Goal: Entertainment & Leisure: Consume media (video, audio)

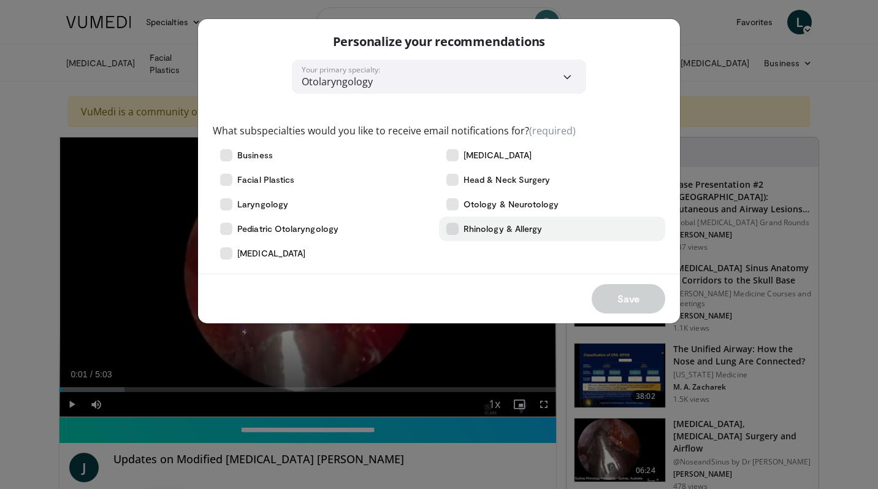
click at [455, 232] on icon at bounding box center [452, 229] width 12 height 12
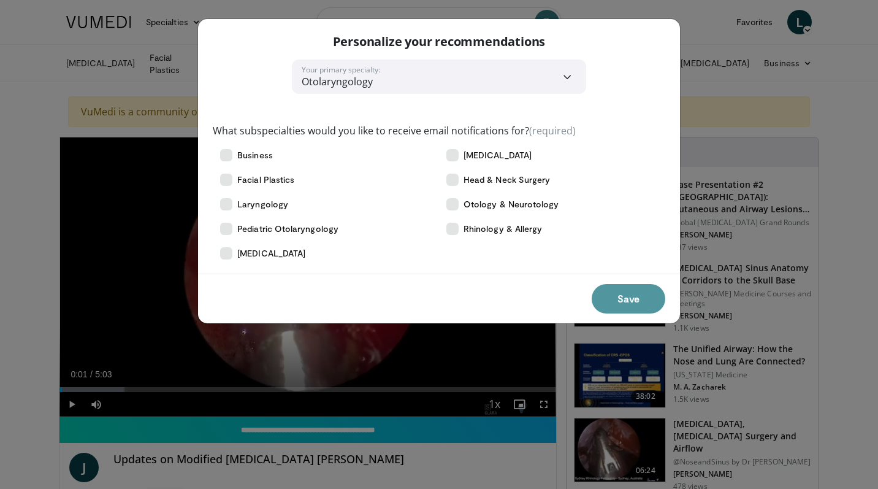
click at [643, 297] on button "Save" at bounding box center [629, 298] width 74 height 29
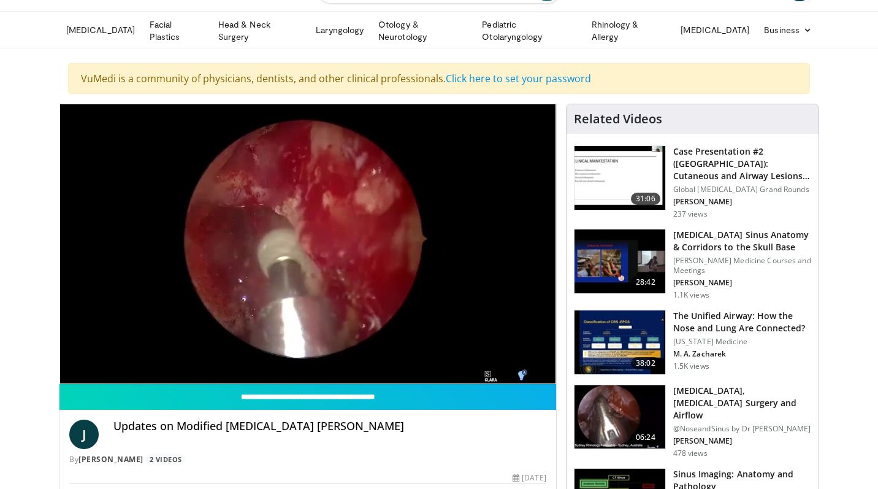
scroll to position [32, 0]
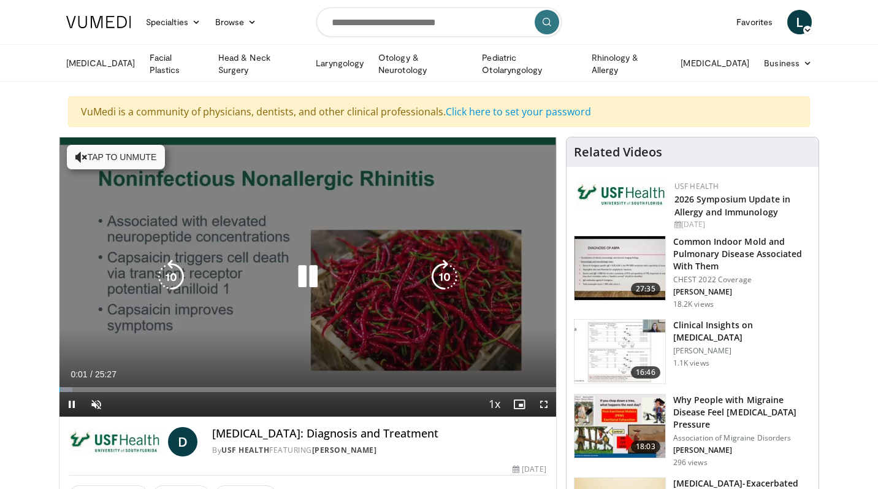
click at [94, 150] on button "Tap to unmute" at bounding box center [116, 157] width 98 height 25
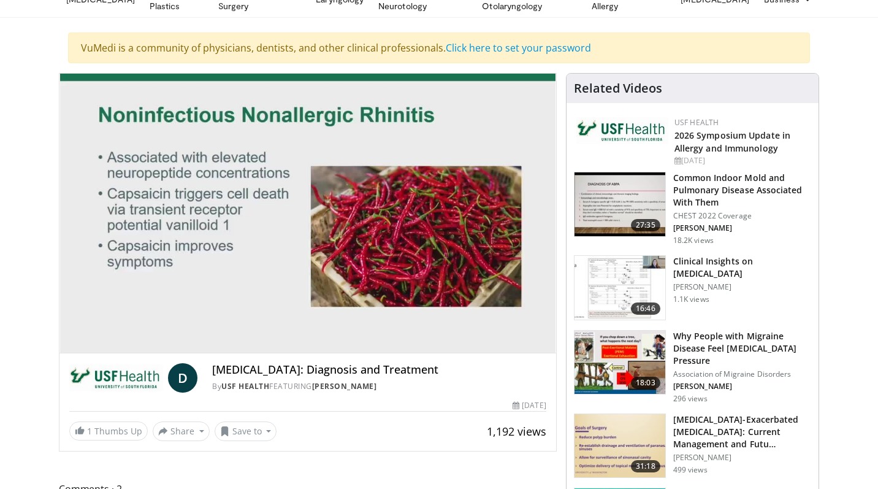
scroll to position [65, 0]
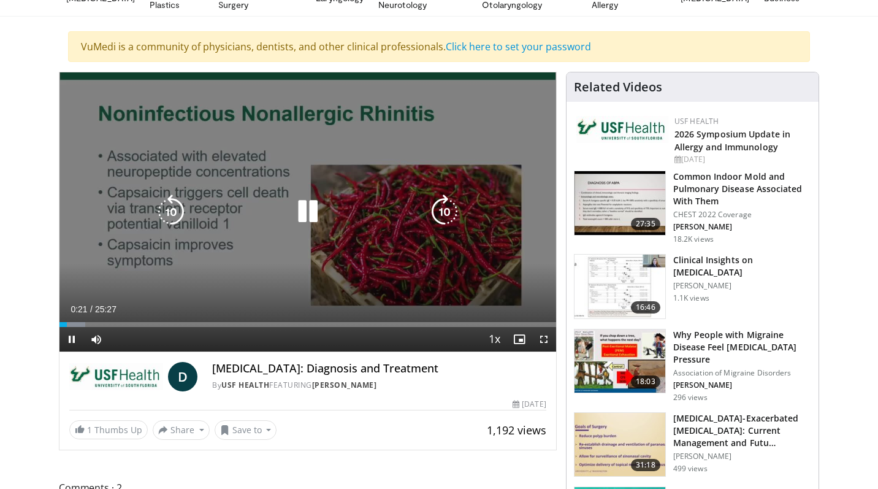
click at [307, 218] on icon "Video Player" at bounding box center [308, 211] width 34 height 34
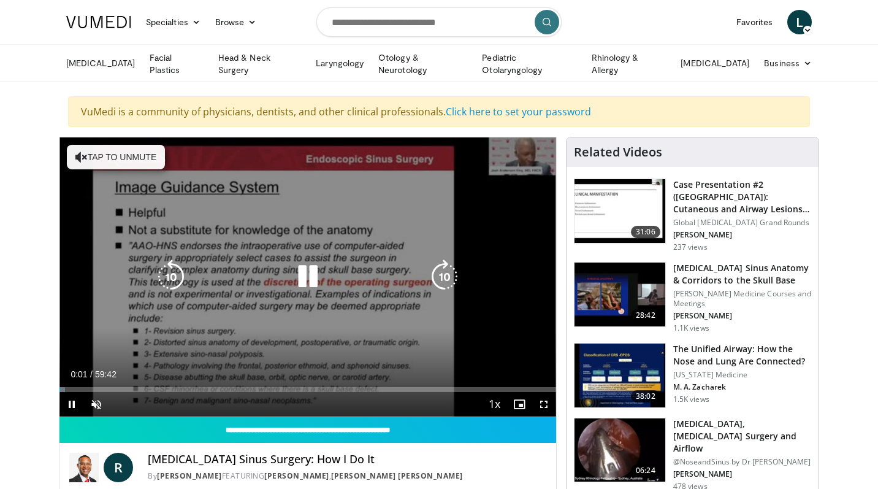
click at [149, 154] on button "Tap to unmute" at bounding box center [116, 157] width 98 height 25
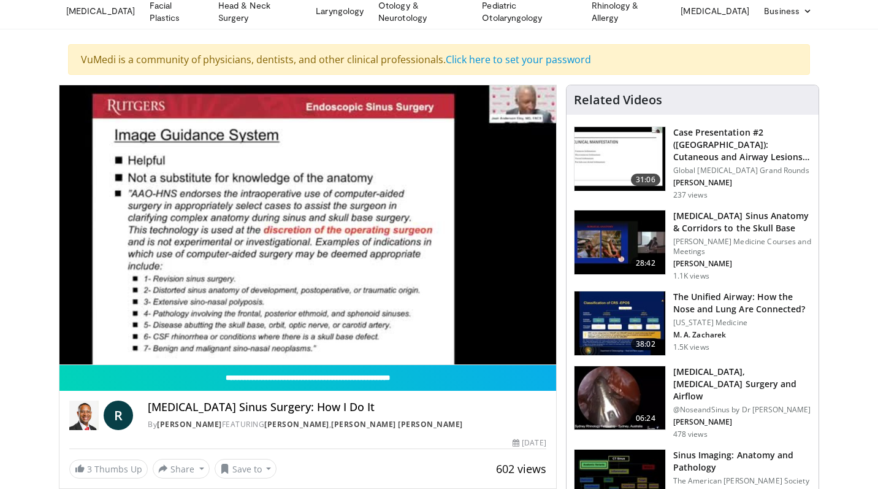
scroll to position [59, 0]
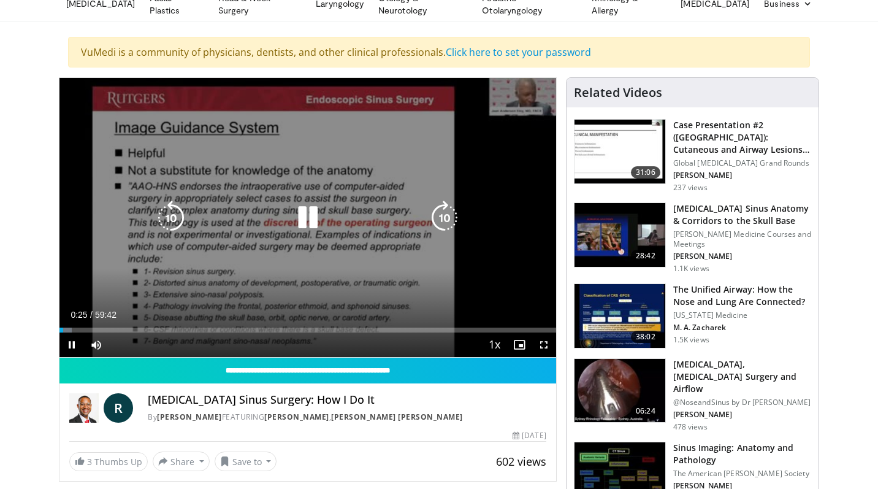
click at [0, 0] on div "Progress Bar" at bounding box center [0, 0] width 0 height 0
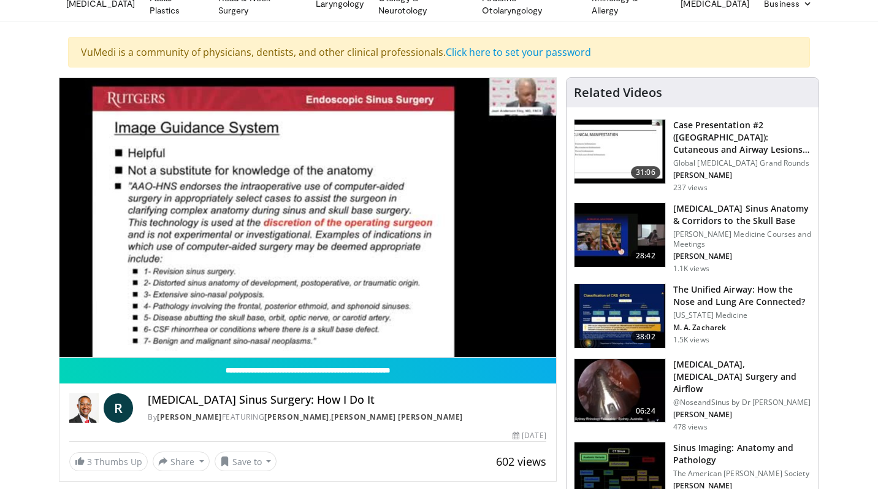
click at [243, 323] on div "10 seconds Tap to unmute" at bounding box center [307, 217] width 497 height 279
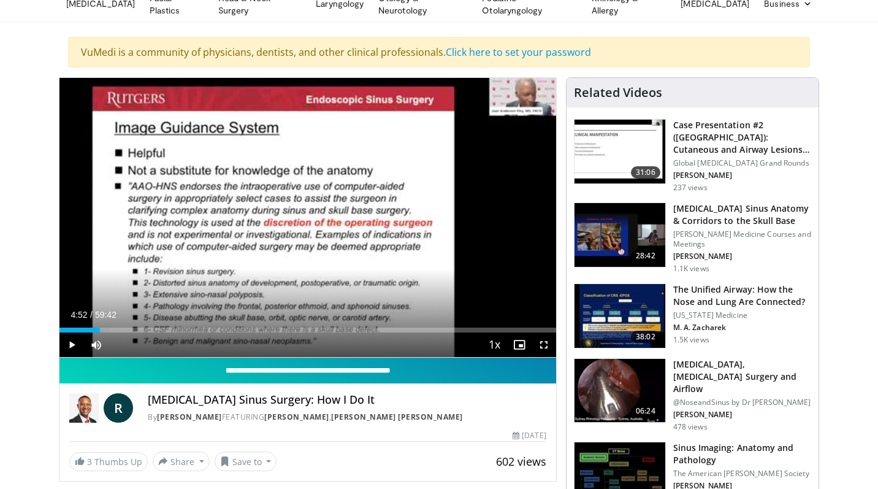
scroll to position [0, 0]
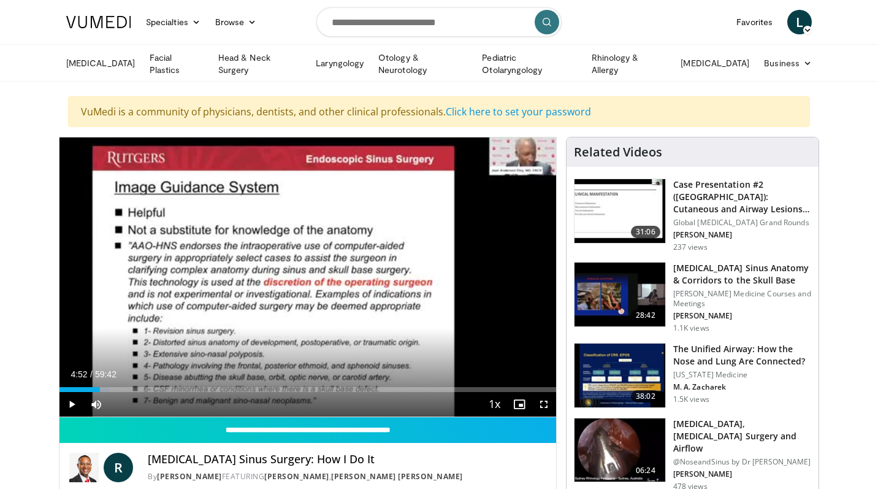
click at [804, 26] on icon at bounding box center [807, 30] width 9 height 9
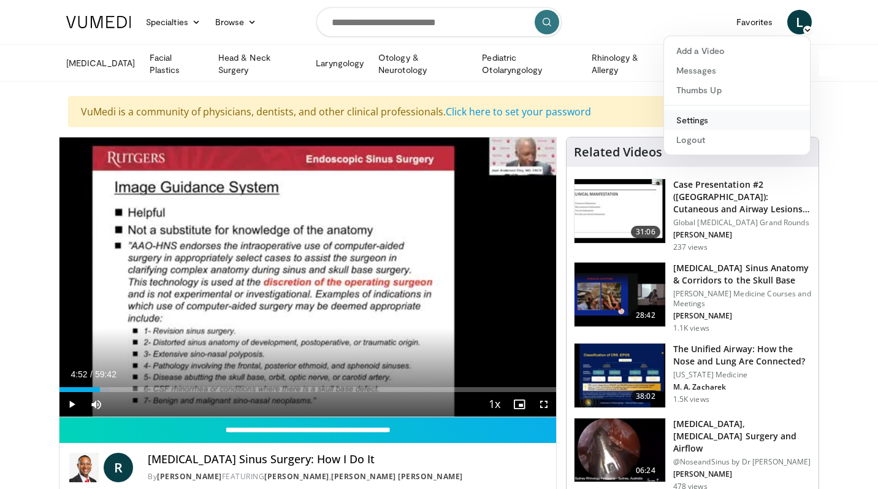
click at [703, 122] on link "Settings" at bounding box center [737, 120] width 146 height 20
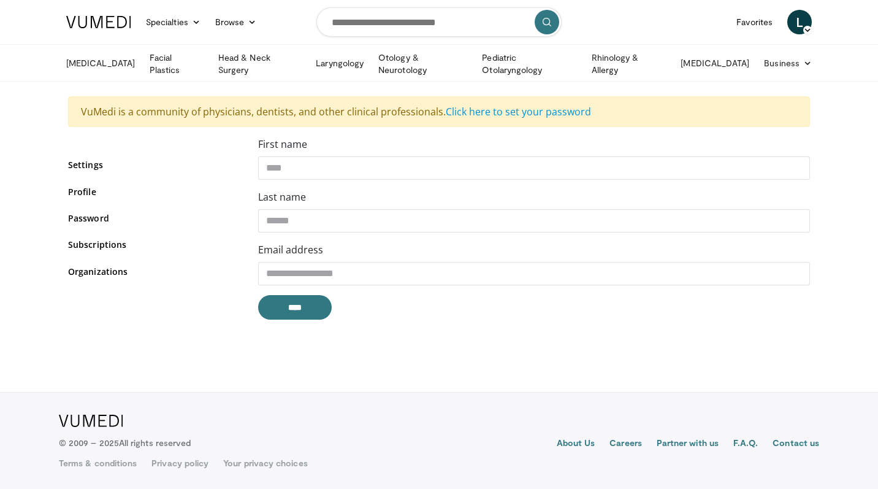
click at [803, 23] on span "L" at bounding box center [799, 22] width 25 height 25
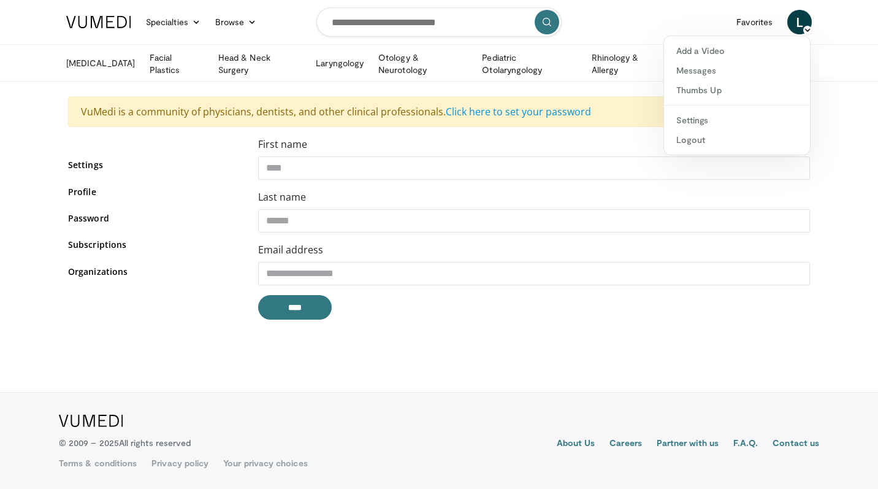
click at [159, 308] on div "Settings Profile Password Subscriptions Organizations" at bounding box center [154, 233] width 190 height 193
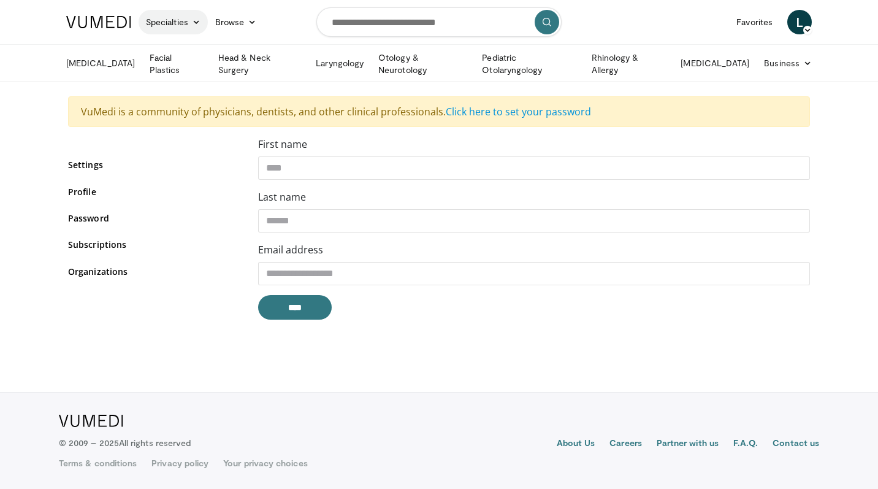
click at [176, 18] on link "Specialties" at bounding box center [173, 22] width 69 height 25
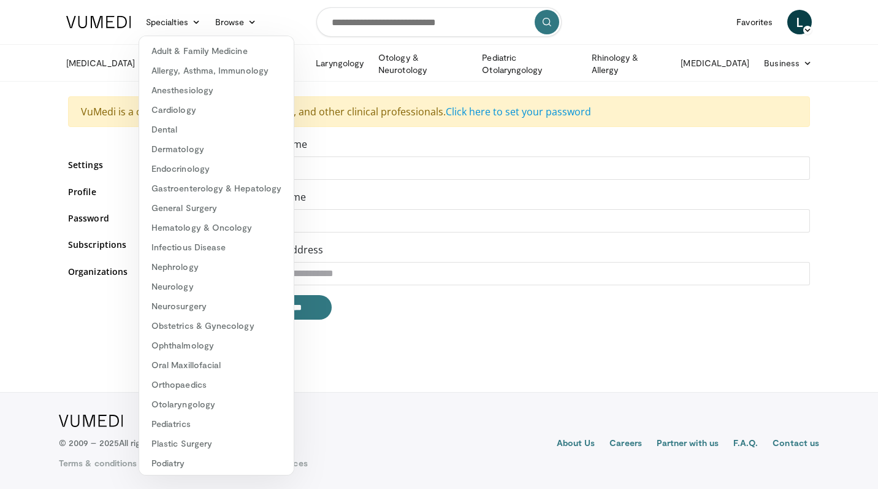
click at [512, 345] on body "Specialties Adult & Family Medicine Allergy, Asthma, Immunology Anesthesiology …" at bounding box center [439, 244] width 878 height 489
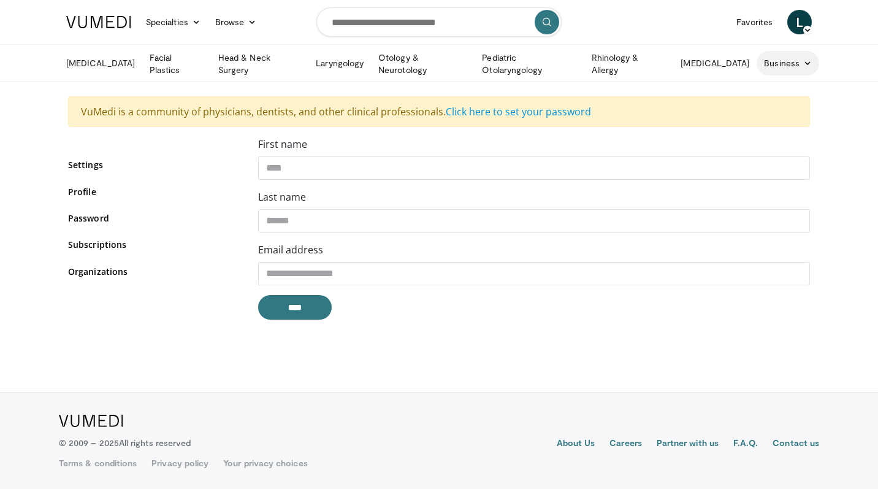
click at [781, 62] on link "Business" at bounding box center [788, 63] width 63 height 25
click at [806, 23] on span "L" at bounding box center [799, 22] width 25 height 25
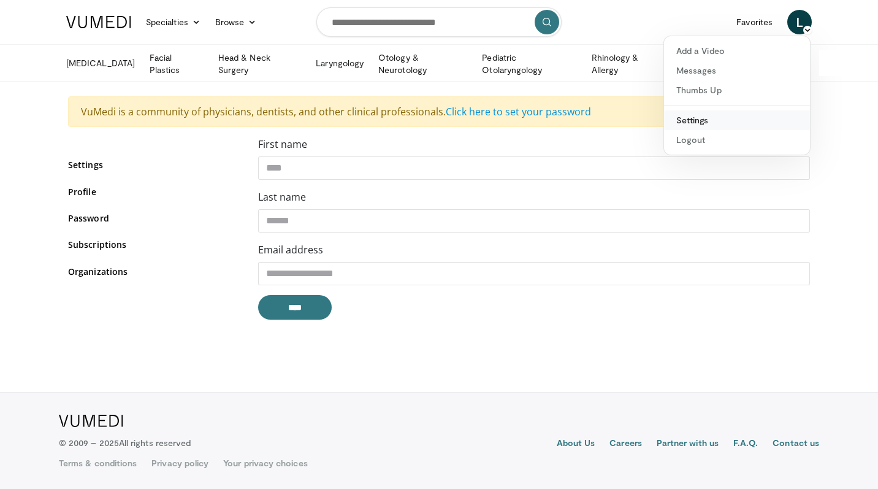
click at [694, 118] on link "Settings" at bounding box center [737, 120] width 146 height 20
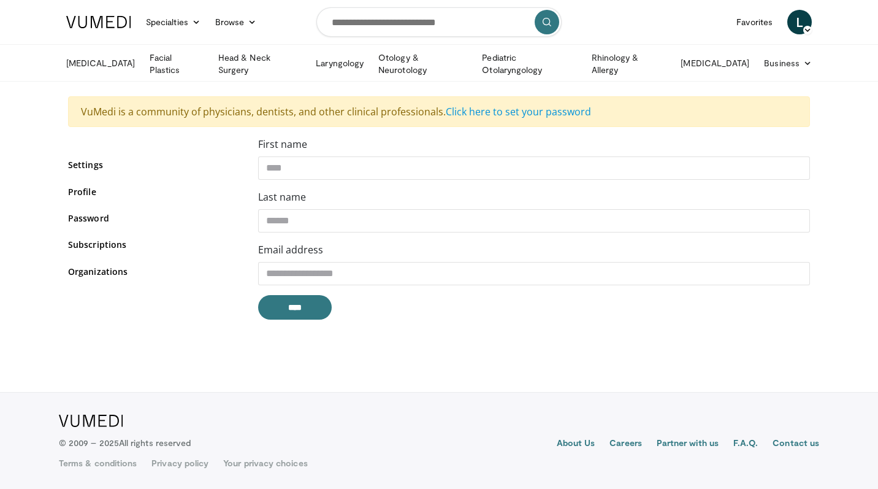
click at [806, 21] on span "L" at bounding box center [799, 22] width 25 height 25
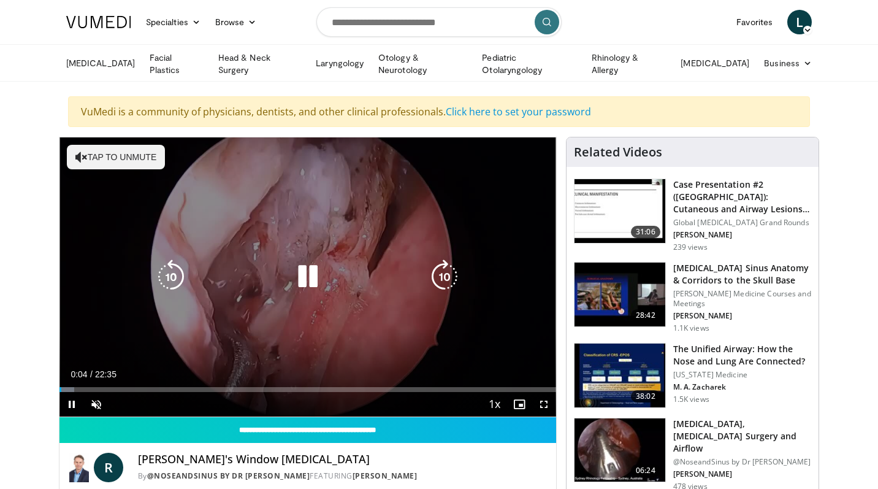
click at [114, 155] on button "Tap to unmute" at bounding box center [116, 157] width 98 height 25
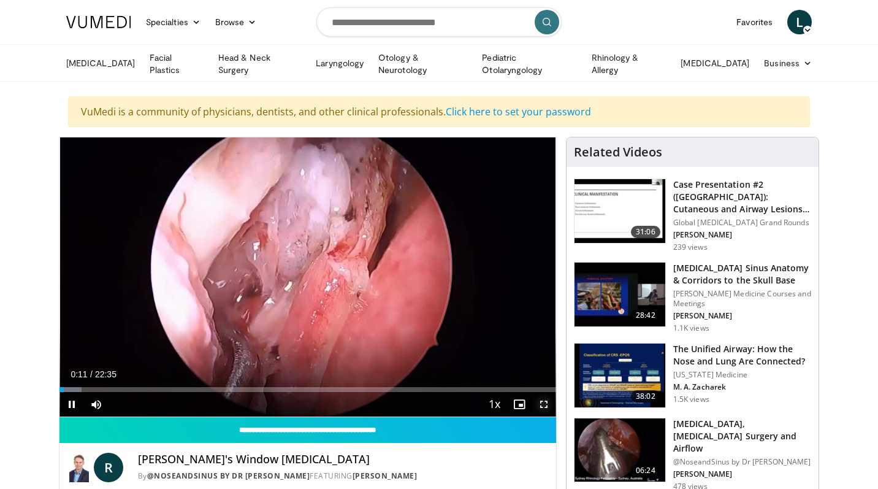
click at [546, 403] on span "Video Player" at bounding box center [544, 404] width 25 height 25
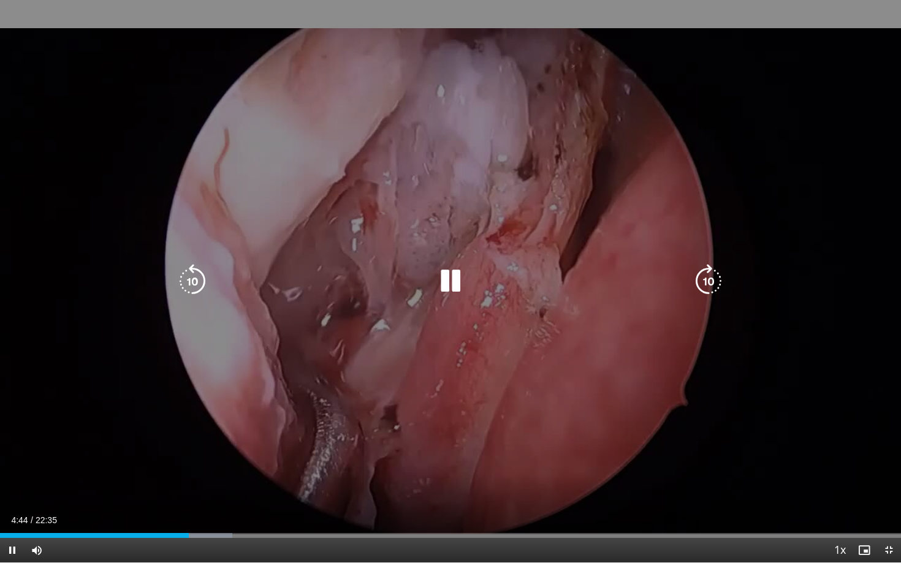
click at [448, 282] on icon "Video Player" at bounding box center [450, 281] width 34 height 34
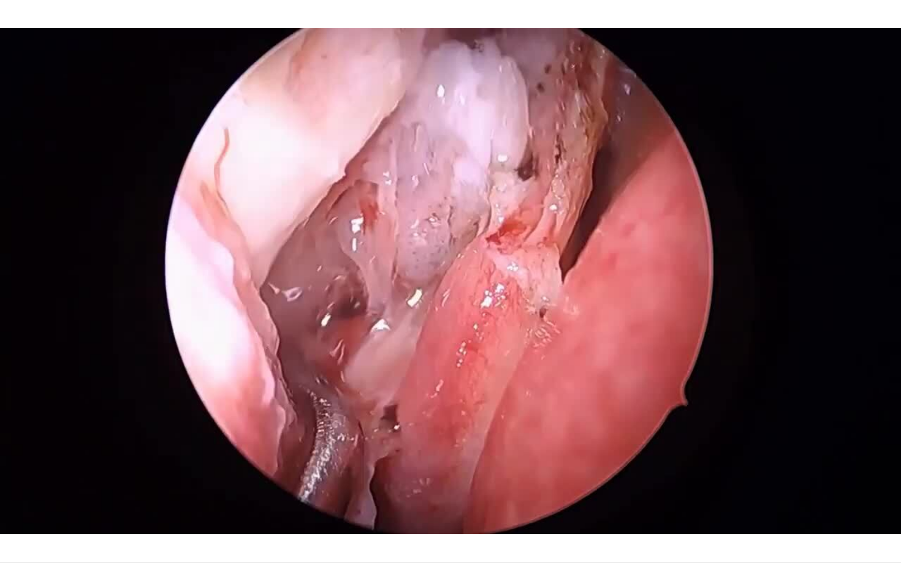
click at [199, 488] on div "10 seconds Tap to unmute" at bounding box center [450, 281] width 901 height 563
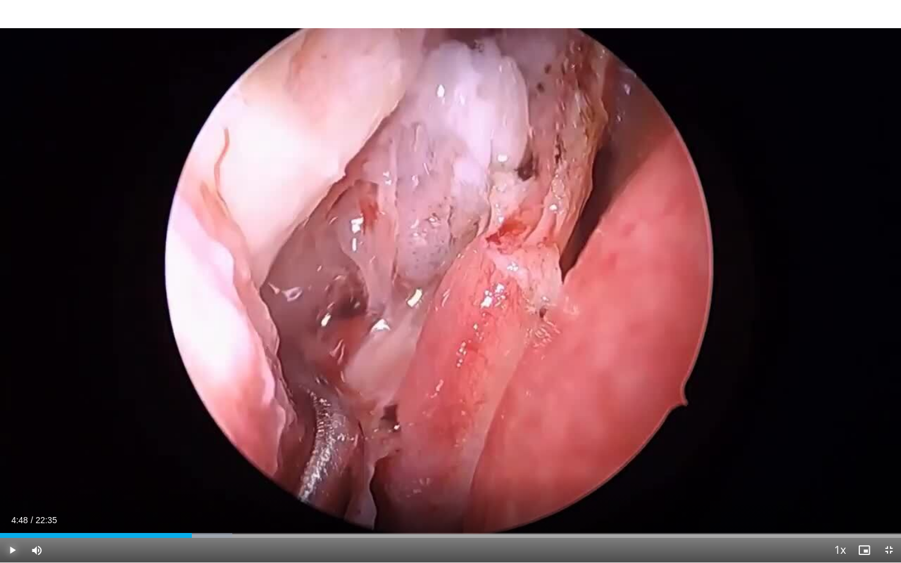
click at [10, 488] on span "Video Player" at bounding box center [12, 550] width 25 height 25
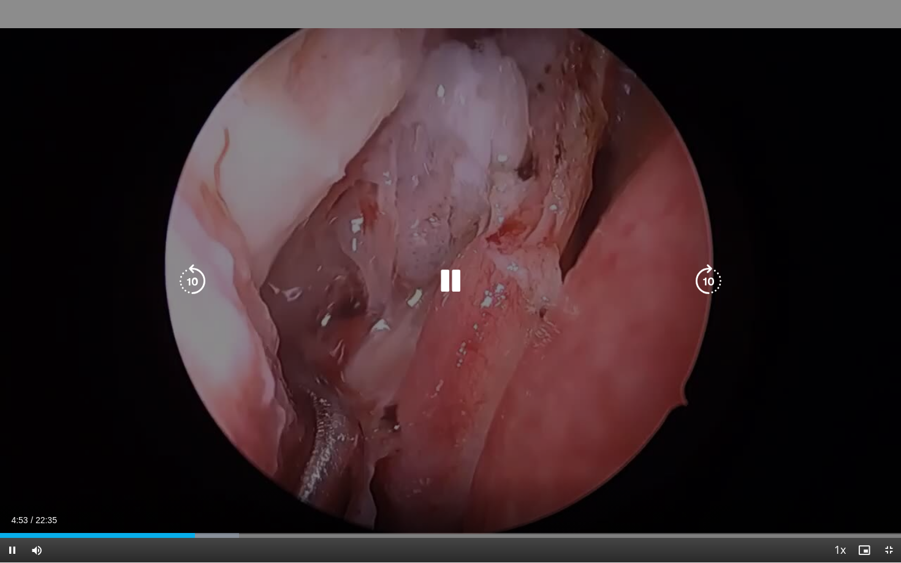
click at [203, 283] on icon "Video Player" at bounding box center [192, 281] width 34 height 34
click at [711, 278] on icon "Video Player" at bounding box center [709, 281] width 34 height 34
click at [458, 277] on icon "Video Player" at bounding box center [450, 281] width 34 height 34
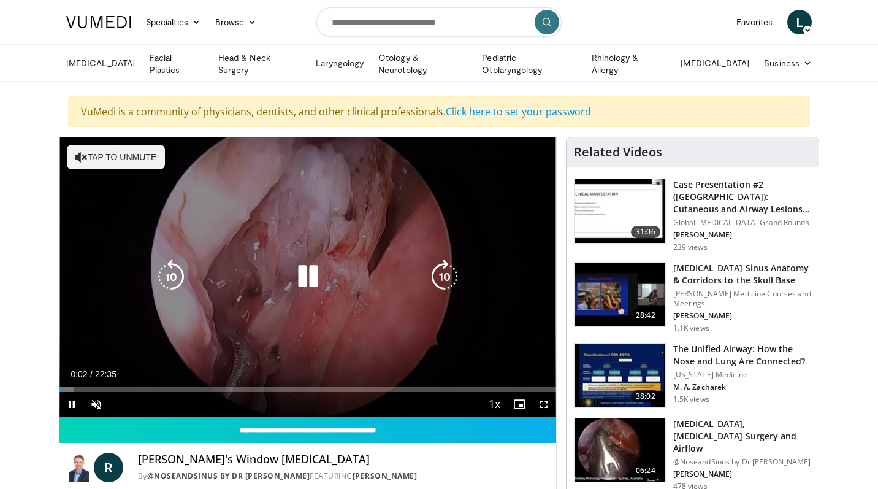
click at [97, 149] on button "Tap to unmute" at bounding box center [116, 157] width 98 height 25
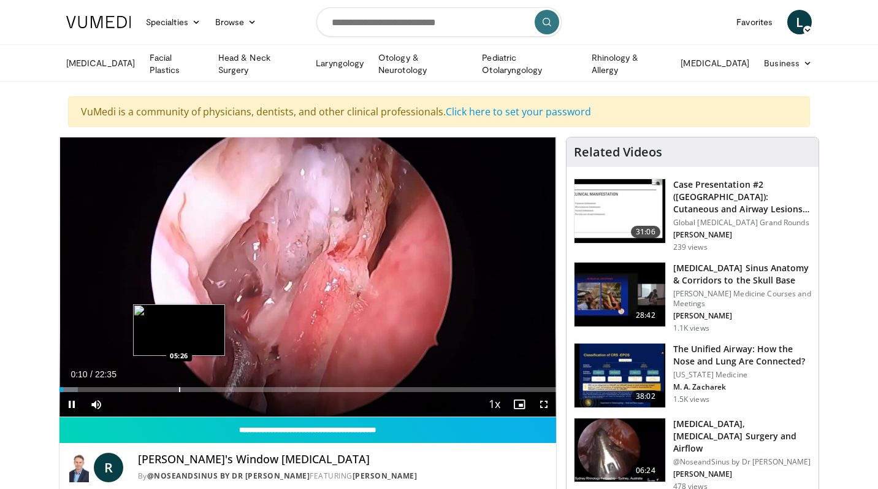
click at [179, 387] on div "Progress Bar" at bounding box center [179, 389] width 1 height 5
click at [171, 384] on div "Loaded : 28.73% 05:28 05:06" at bounding box center [307, 386] width 497 height 12
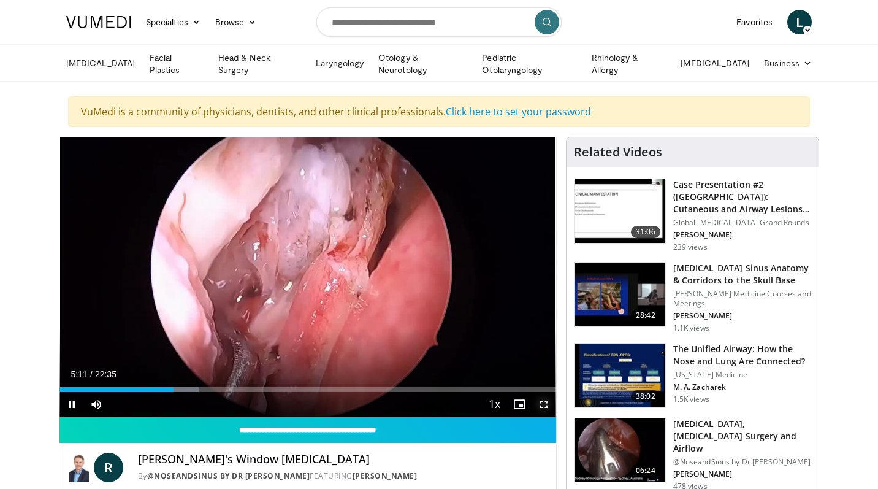
click at [546, 402] on span "Video Player" at bounding box center [544, 404] width 25 height 25
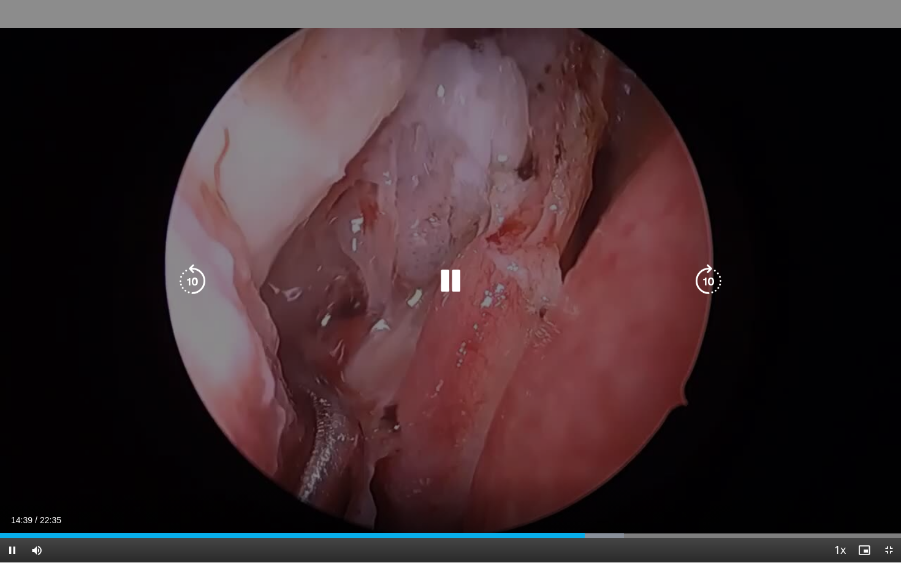
click at [199, 277] on icon "Video Player" at bounding box center [192, 281] width 34 height 34
click at [197, 278] on icon "Video Player" at bounding box center [192, 281] width 34 height 34
click at [452, 277] on icon "Video Player" at bounding box center [450, 281] width 34 height 34
click at [448, 283] on icon "Video Player" at bounding box center [450, 281] width 34 height 34
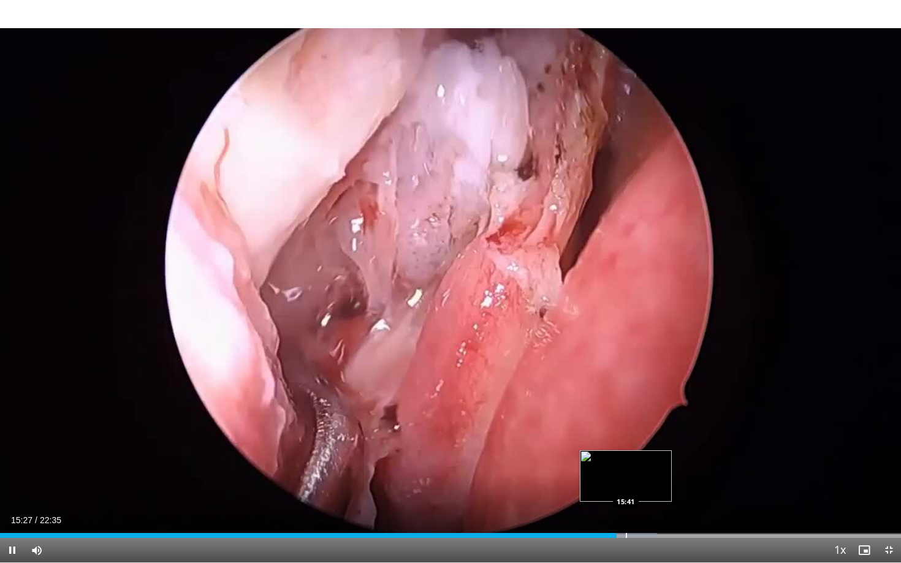
click at [625, 488] on div "Progress Bar" at bounding box center [626, 535] width 64 height 5
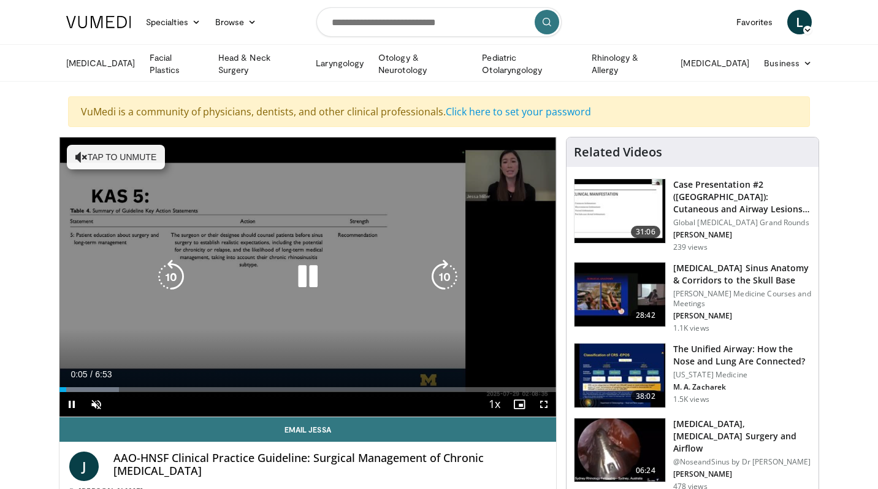
click at [92, 153] on button "Tap to unmute" at bounding box center [116, 157] width 98 height 25
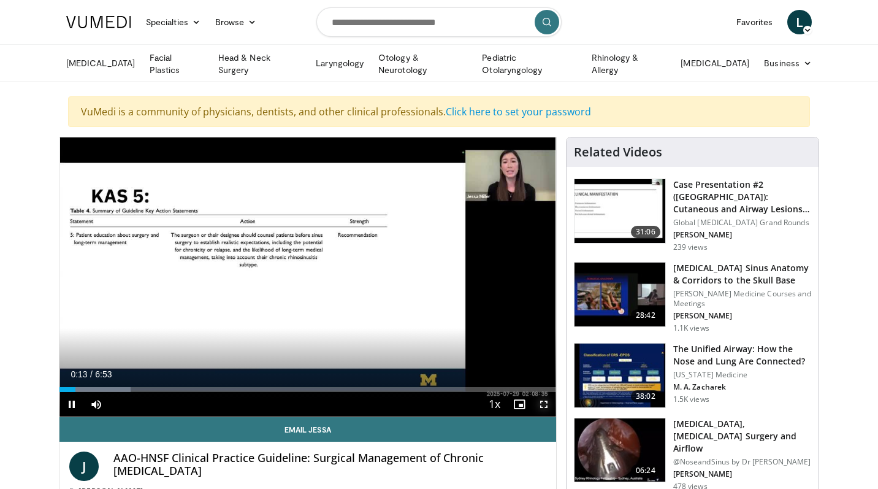
click at [546, 402] on span "Video Player" at bounding box center [544, 404] width 25 height 25
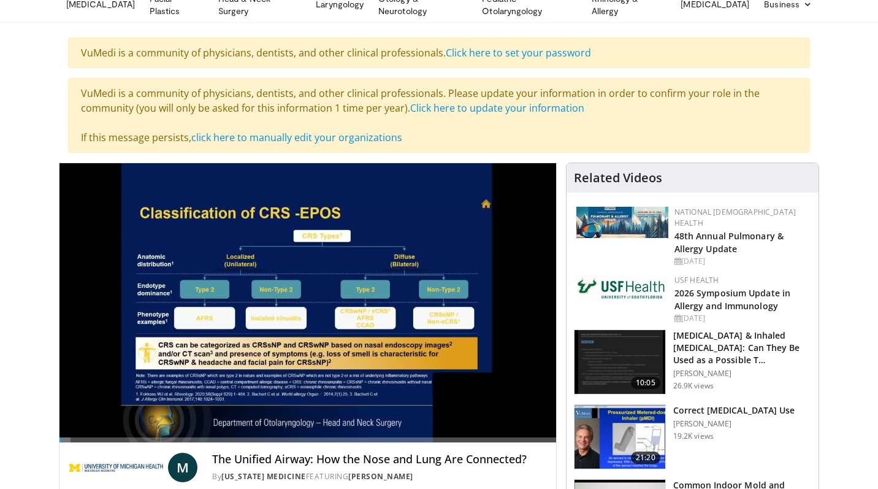
scroll to position [61, 0]
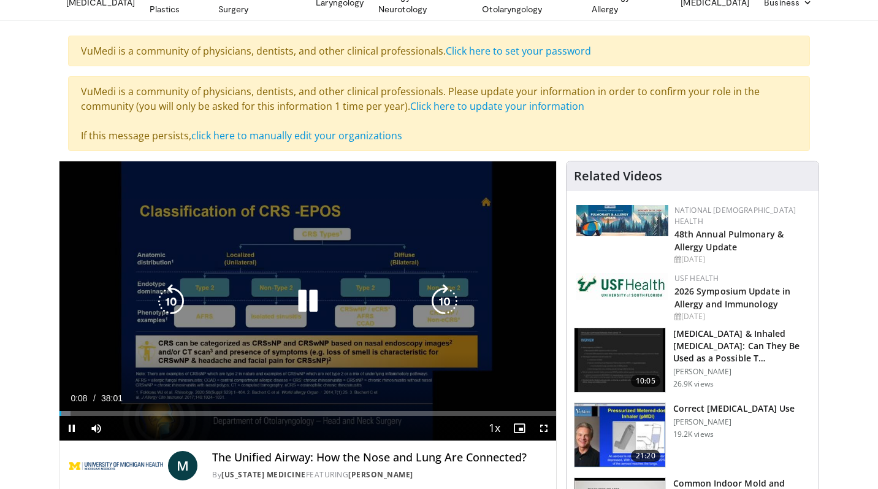
click at [313, 294] on icon "Video Player" at bounding box center [308, 301] width 34 height 34
